Goal: Transaction & Acquisition: Purchase product/service

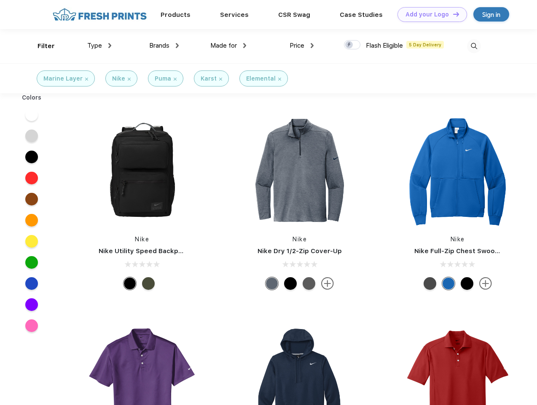
scroll to position [0, 0]
click at [429, 14] on link "Add your Logo Design Tool" at bounding box center [433, 14] width 70 height 15
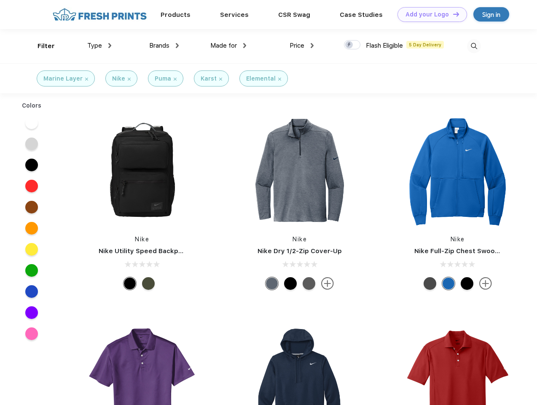
click at [0, 0] on div "Design Tool" at bounding box center [0, 0] width 0 height 0
click at [453, 14] on link "Add your Logo Design Tool" at bounding box center [433, 14] width 70 height 15
click at [40, 46] on div "Filter" at bounding box center [46, 46] width 17 height 10
click at [100, 46] on span "Type" at bounding box center [94, 46] width 15 height 8
click at [164, 46] on span "Brands" at bounding box center [159, 46] width 20 height 8
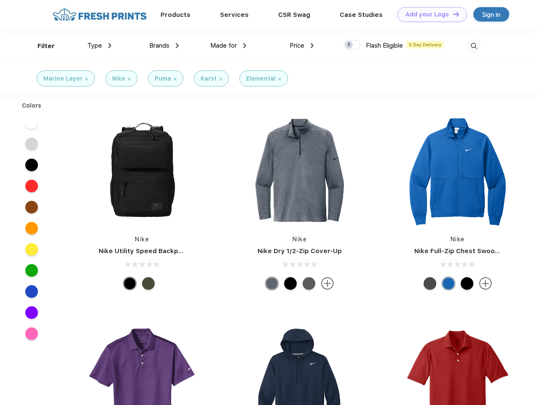
click at [229, 46] on span "Made for" at bounding box center [223, 46] width 27 height 8
click at [302, 46] on span "Price" at bounding box center [297, 46] width 15 height 8
click at [353, 45] on div at bounding box center [352, 44] width 16 height 9
click at [350, 45] on input "checkbox" at bounding box center [346, 42] width 5 height 5
click at [474, 46] on img at bounding box center [474, 46] width 14 height 14
